Goal: Task Accomplishment & Management: Complete application form

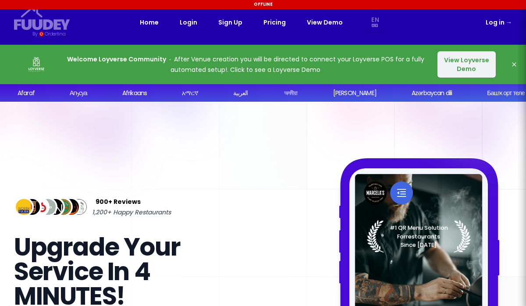
select select "en"
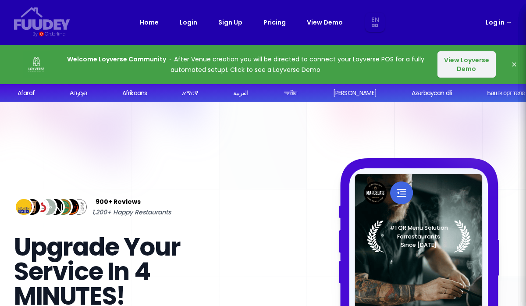
select select "en"
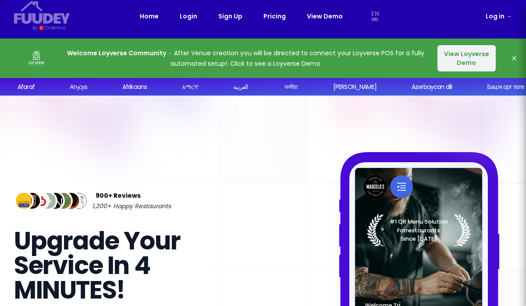
scroll to position [7, 0]
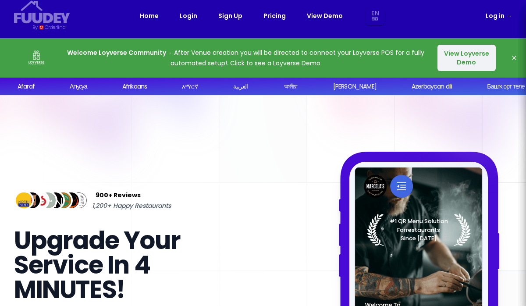
click at [373, 16] on select "En Aa Ab Af Am Ar As Ay Az Ba Be Bg Bh Bi Bn Bo Br Ca Co Cs Cy Da De Dz El En E…" at bounding box center [375, 16] width 16 height 20
select select "en"
click at [371, 14] on select "En Aa Ab Af Am Ar As Ay Az Ba Be Bg Bh Bi Bn Bo Br Ca Co Cs Cy Da De Dz El En E…" at bounding box center [375, 16] width 16 height 20
select select "th"
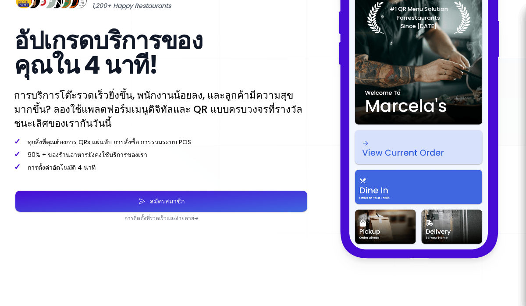
scroll to position [220, 0]
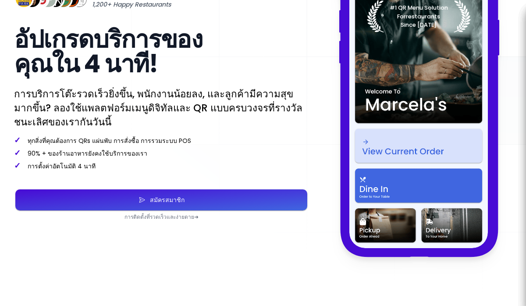
click at [169, 201] on div "สมัครสมาชิก" at bounding box center [165, 200] width 39 height 6
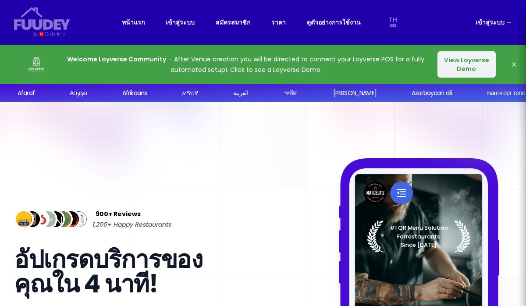
select select "th"
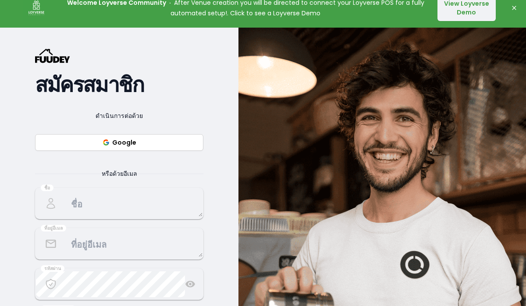
scroll to position [61, 0]
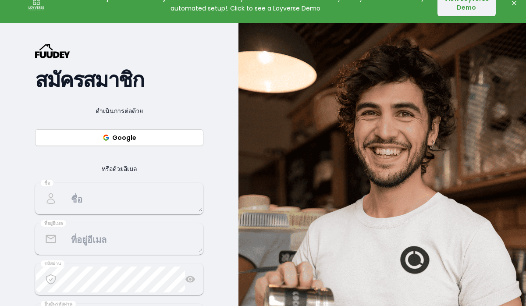
click at [141, 139] on button "Google" at bounding box center [119, 137] width 168 height 17
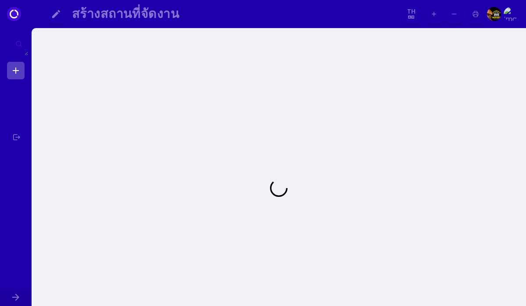
select select "th"
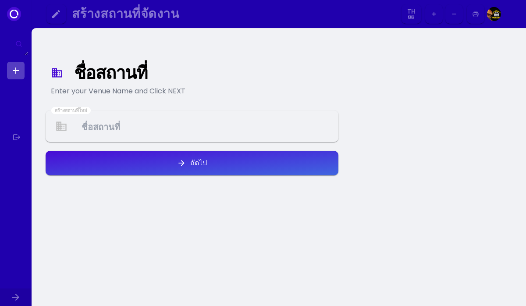
click at [100, 135] on Venue at bounding box center [191, 127] width 291 height 26
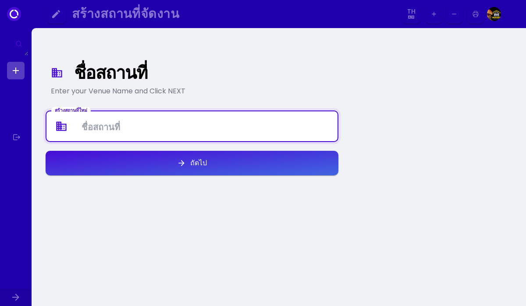
type Venue "d"
type Venue "กะเพราไฟลุก"
click at [187, 162] on div "ถัดไป" at bounding box center [196, 163] width 21 height 7
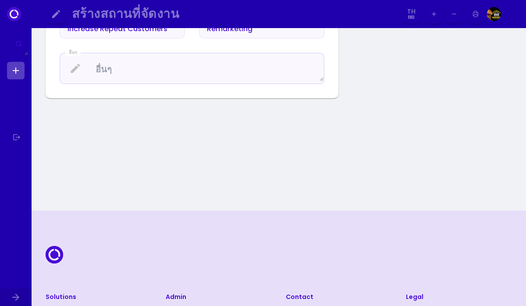
scroll to position [440, 0]
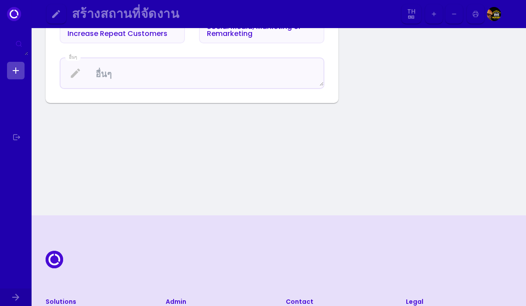
select select "th"
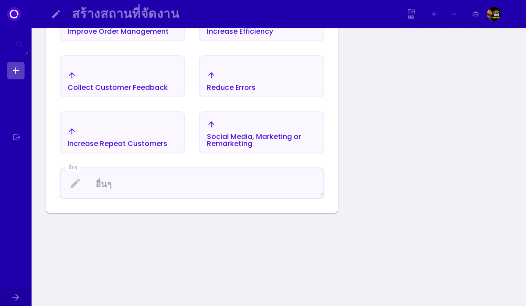
scroll to position [0, 0]
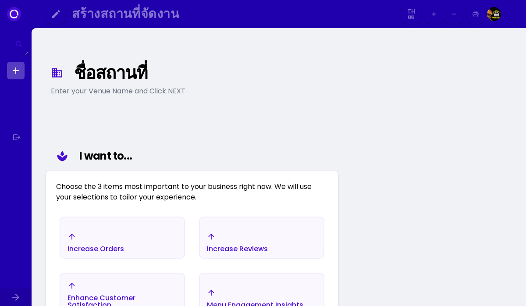
click at [15, 16] on icon at bounding box center [14, 14] width 14 height 14
click at [14, 16] on icon at bounding box center [14, 14] width 14 height 14
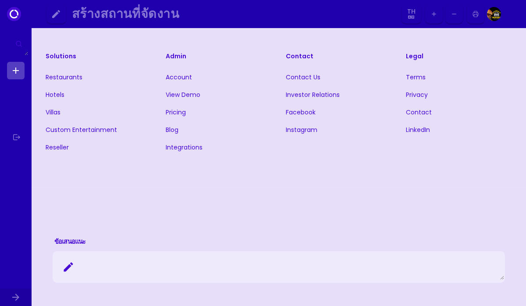
scroll to position [609, 0]
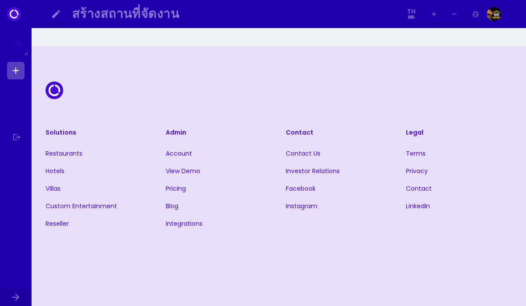
click at [178, 171] on link "View Demo" at bounding box center [183, 171] width 35 height 9
select select "th"
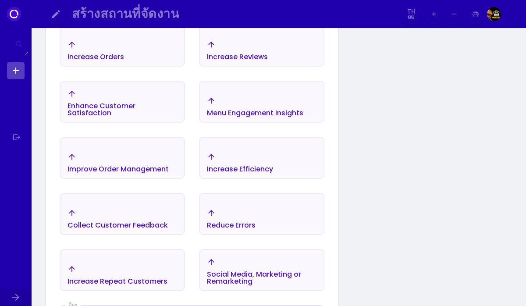
scroll to position [0, 0]
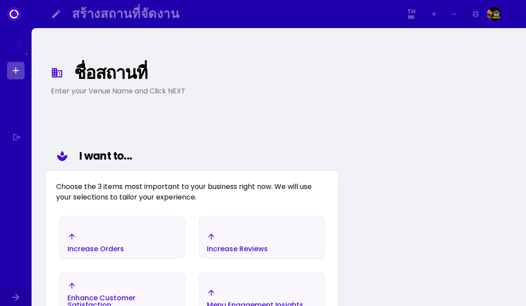
click at [437, 15] on icon "button" at bounding box center [434, 14] width 7 height 7
select select "th"
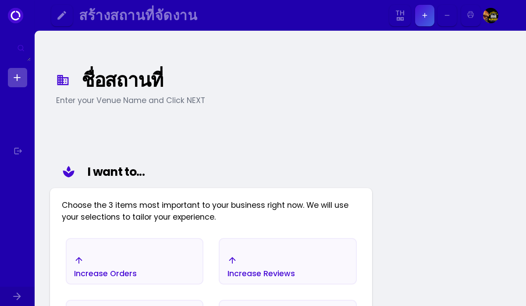
click at [99, 97] on div "Enter your Venue Name and Click NEXT" at bounding box center [211, 100] width 310 height 11
click at [110, 100] on div "Enter your Venue Name and Click NEXT" at bounding box center [211, 100] width 310 height 11
click at [16, 18] on icon at bounding box center [15, 15] width 15 height 15
select select "th"
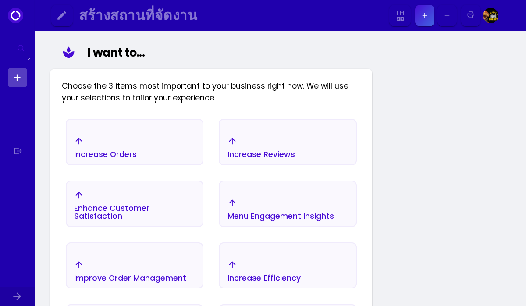
scroll to position [118, 0]
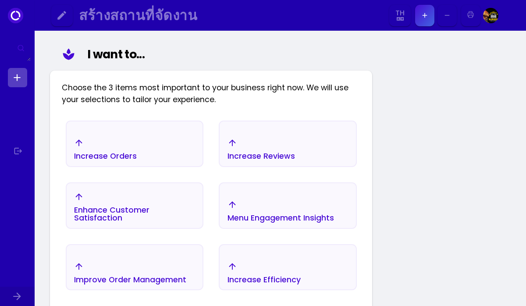
click at [396, 20] on select "En Aa Ab Af Am Ar As Ay Az Ba Be Bg Bh Bi Bn Bo Br Ca Co Cs Cy Da De Dz El En E…" at bounding box center [400, 15] width 18 height 21
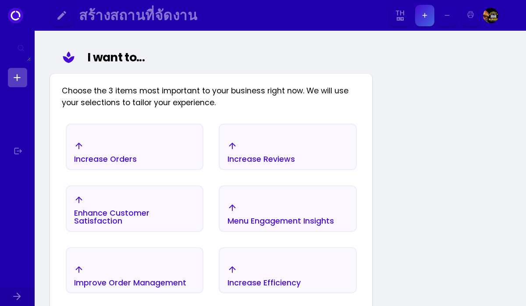
scroll to position [48, 0]
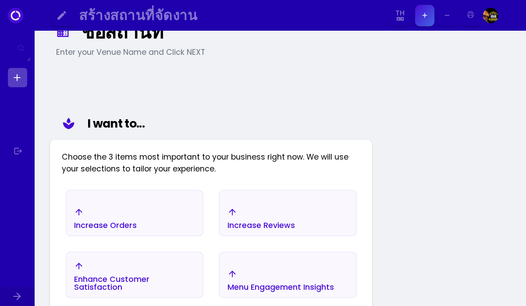
click at [115, 218] on div "Increase Orders" at bounding box center [105, 218] width 63 height 22
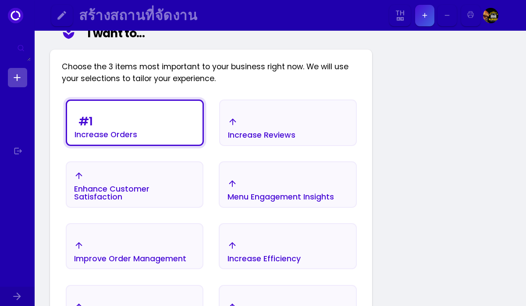
scroll to position [132, 0]
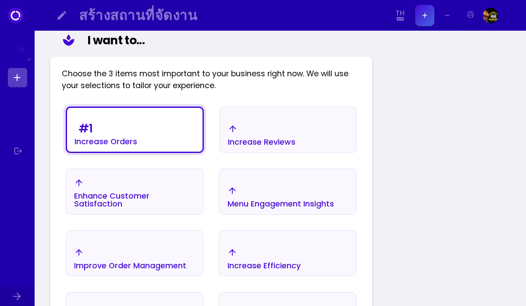
click at [300, 253] on div "Increase Efficiency" at bounding box center [288, 259] width 136 height 34
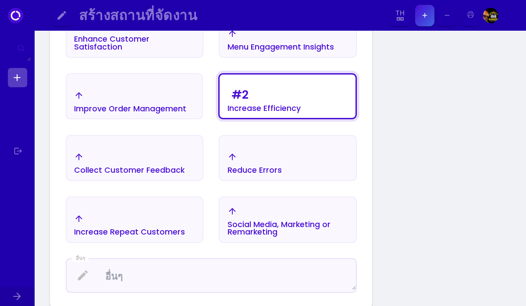
scroll to position [289, 0]
click at [293, 44] on div "Menu Engagement Insights" at bounding box center [281, 47] width 107 height 8
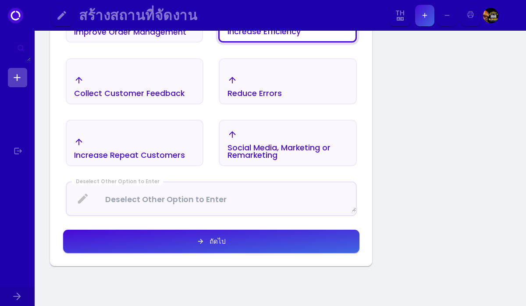
scroll to position [366, 0]
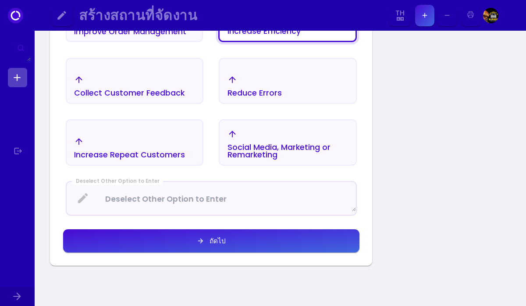
click at [218, 240] on div "ถัดไป" at bounding box center [215, 241] width 21 height 7
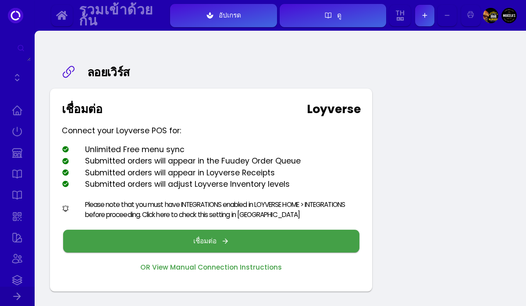
click at [218, 240] on div "เชื่อมต่อ" at bounding box center [207, 241] width 28 height 7
